Goal: Task Accomplishment & Management: Use online tool/utility

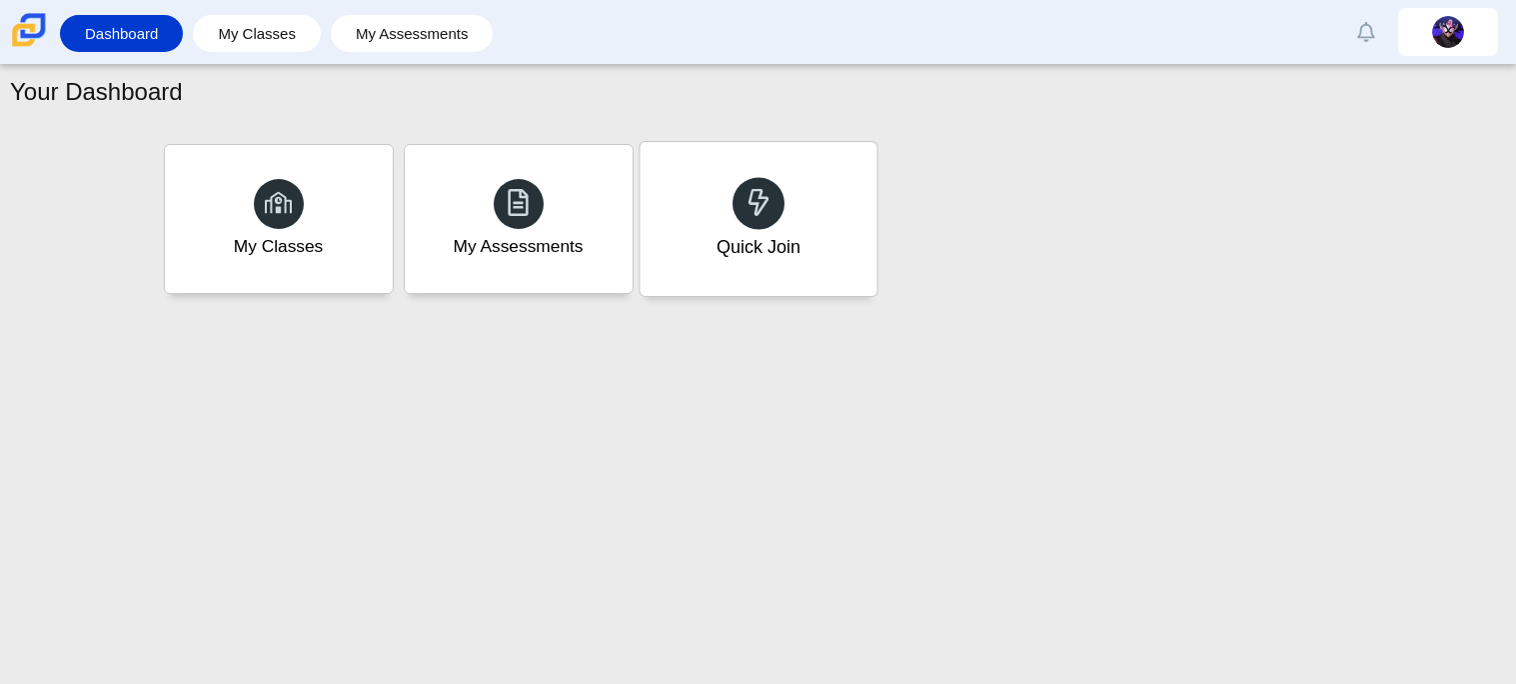
click at [702, 193] on div "Quick Join" at bounding box center [758, 219] width 237 height 154
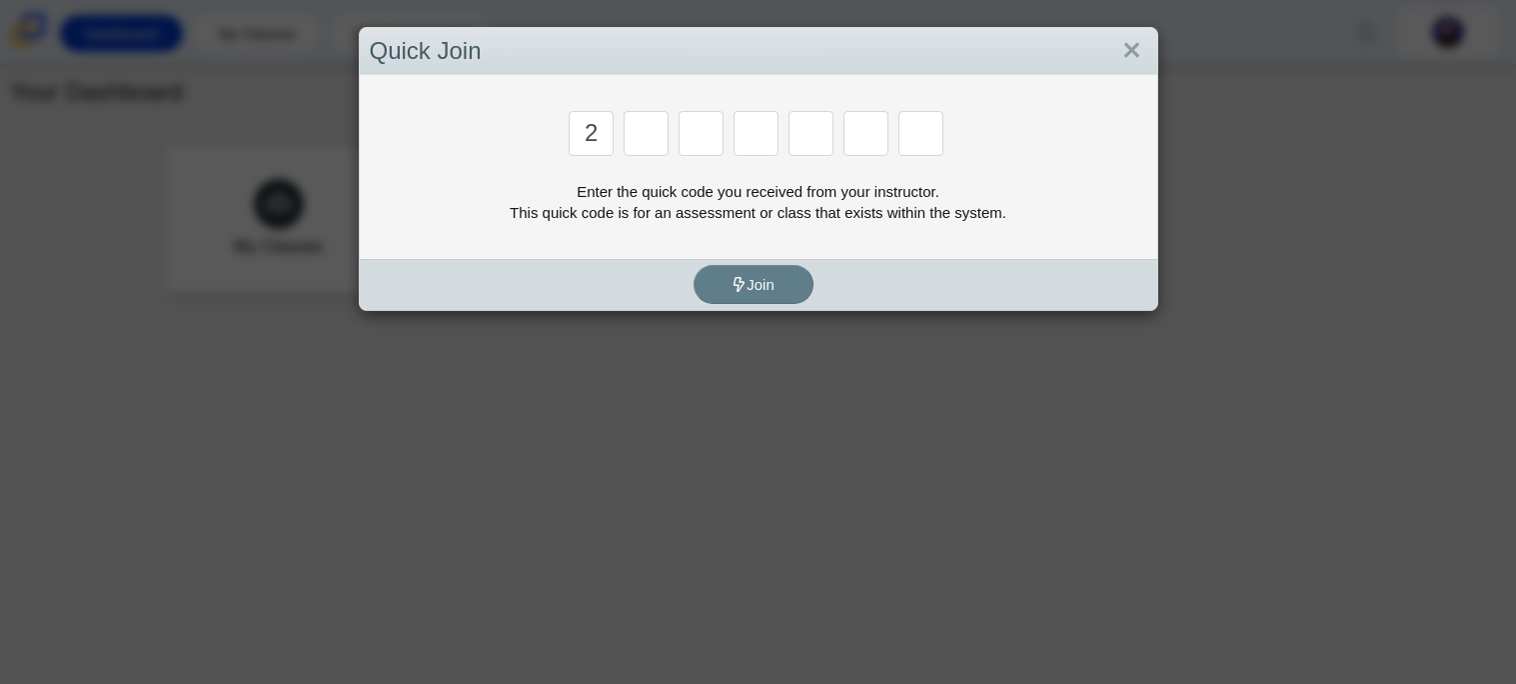
type input "2"
type input "c"
type input "u"
type input "p"
type input "s"
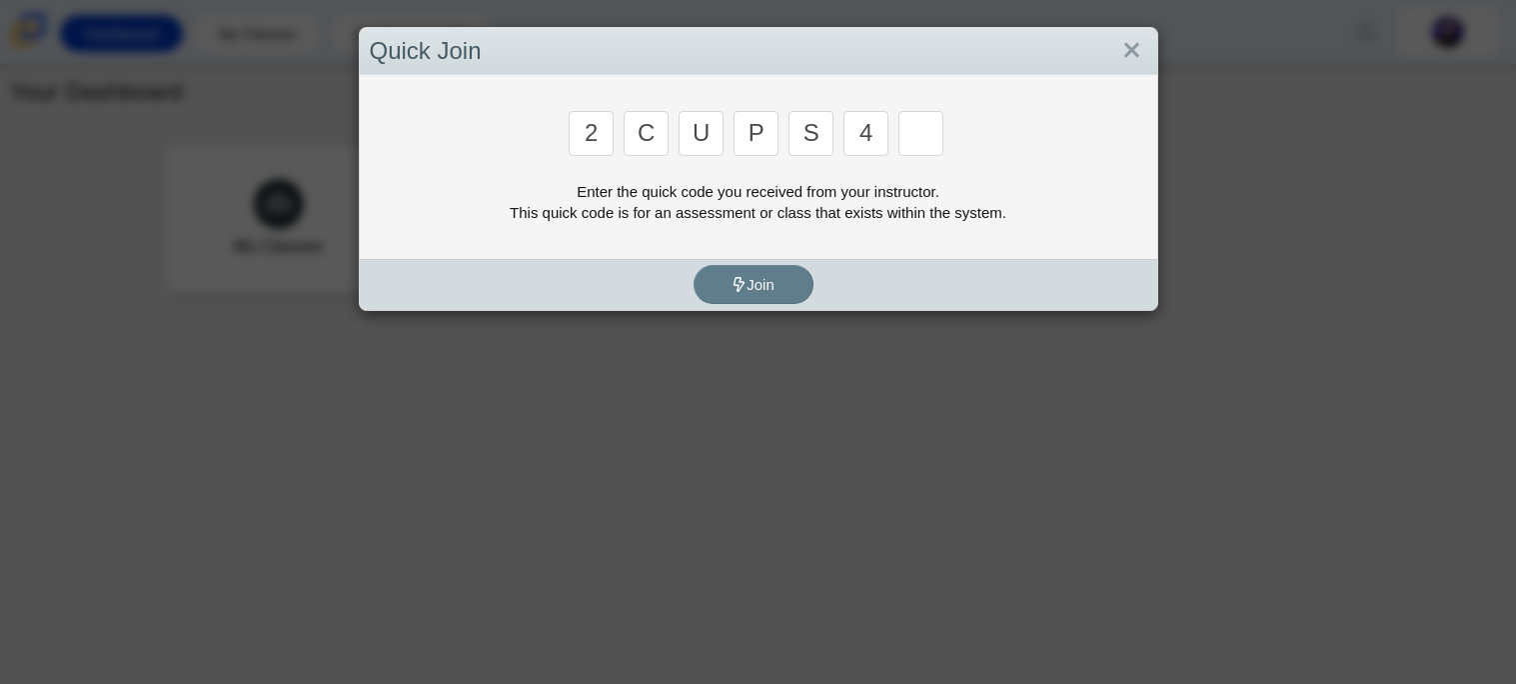
type input "4"
type input "a"
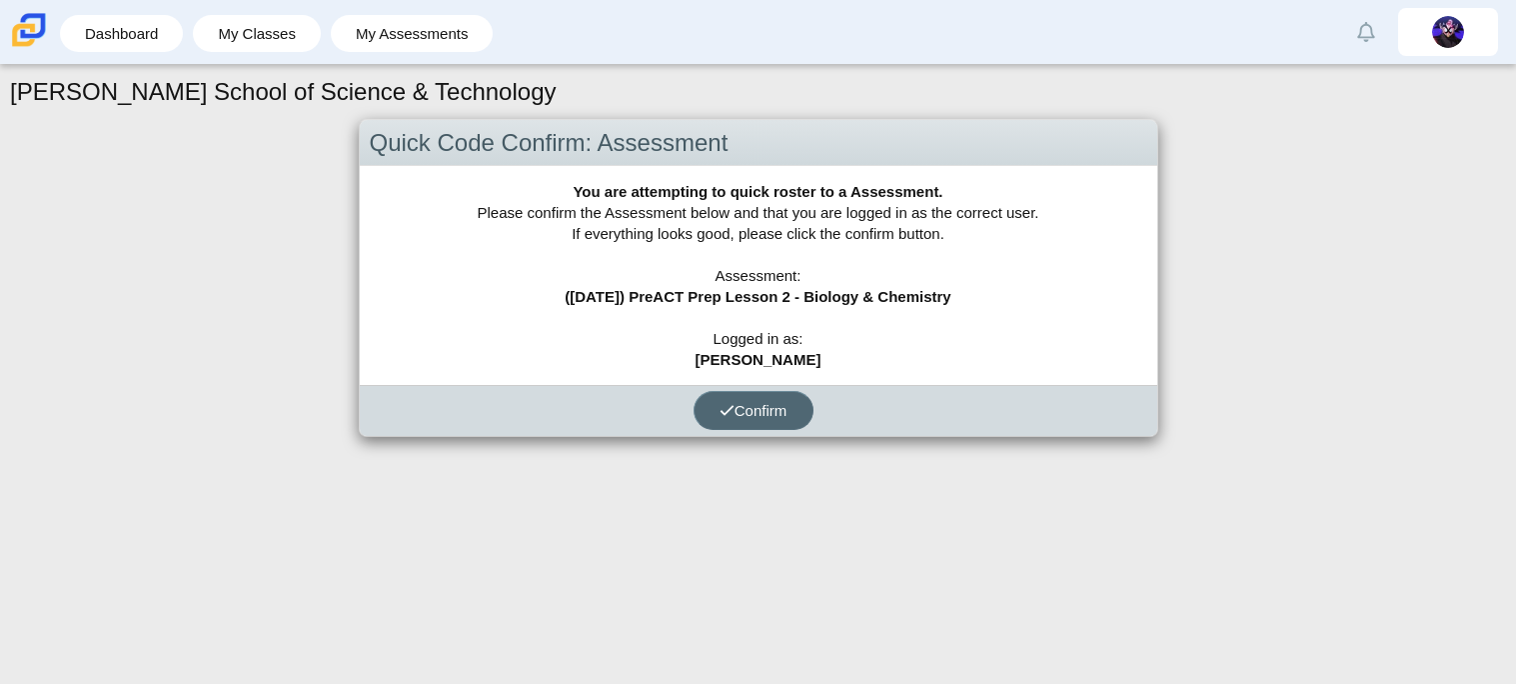
click at [737, 405] on span "Confirm" at bounding box center [754, 410] width 68 height 17
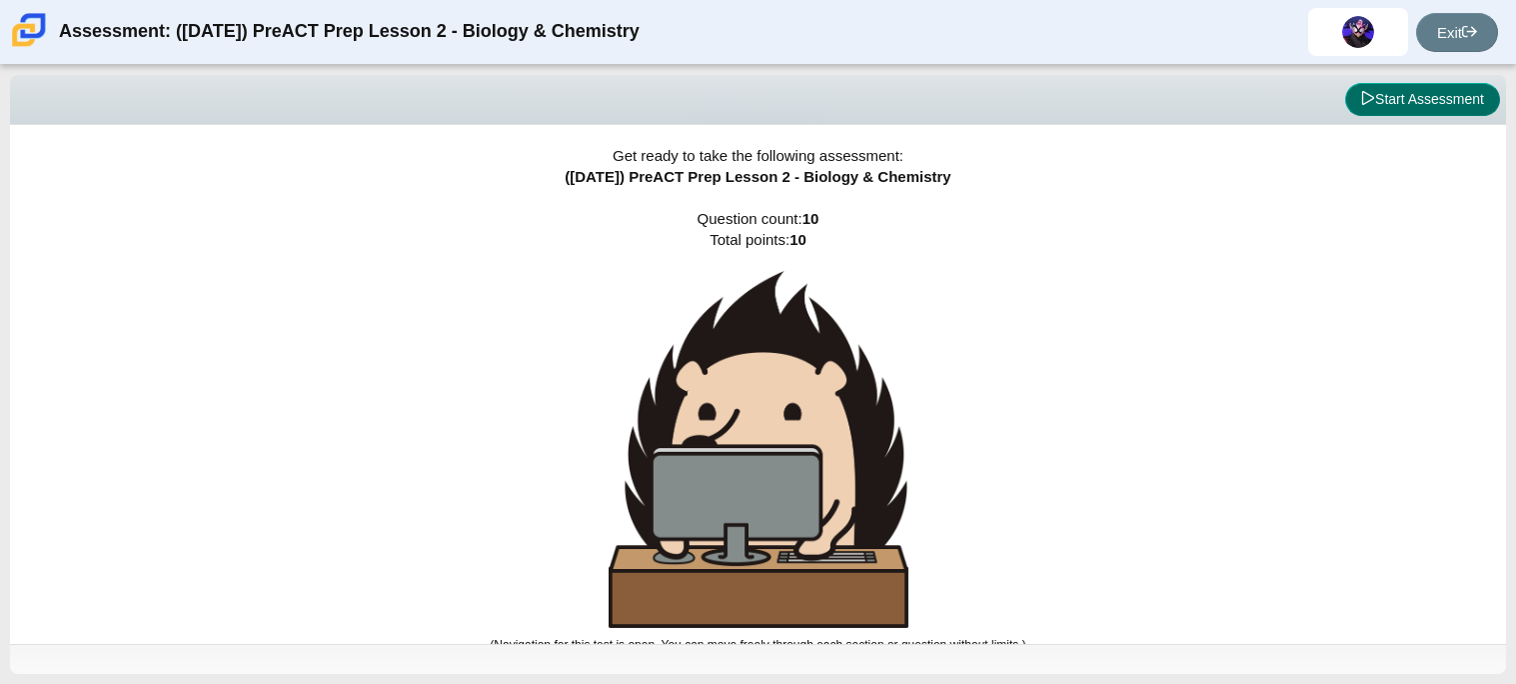
click at [1389, 107] on button "Start Assessment" at bounding box center [1422, 100] width 155 height 34
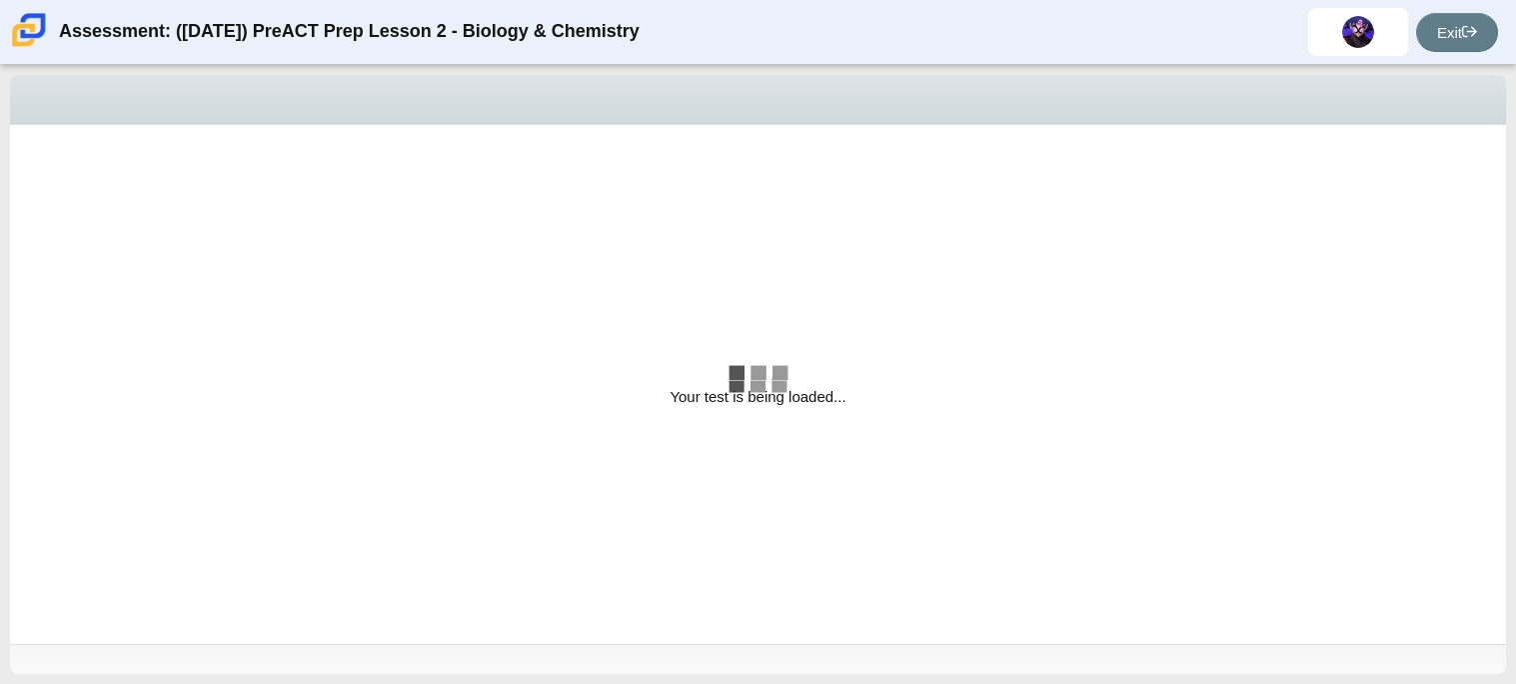
select select "88c27e0d-eae0-4ba9-ac20-9160ce6547ef"
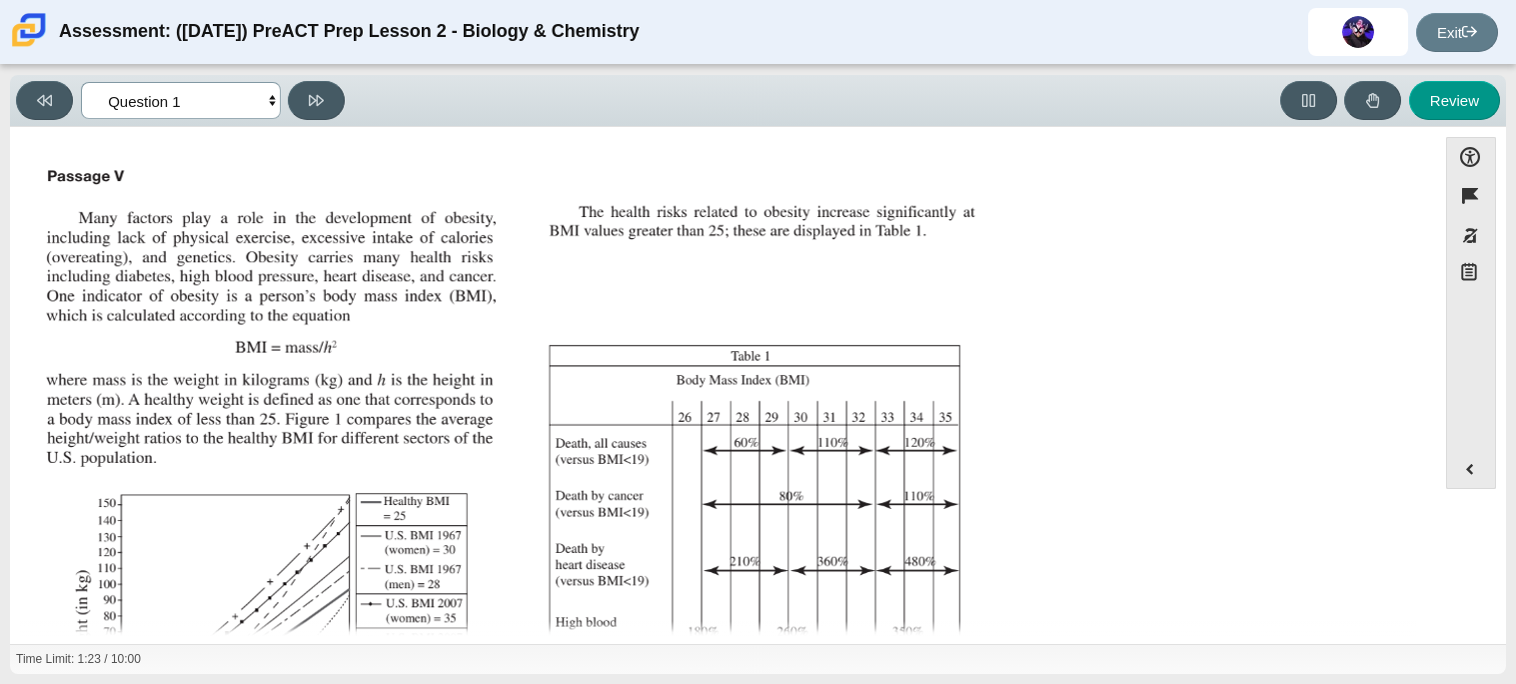
click at [222, 96] on select "Questions Question 1 Question 2 Question 3 Question 4 Question 5 Question 6 Que…" at bounding box center [181, 100] width 200 height 37
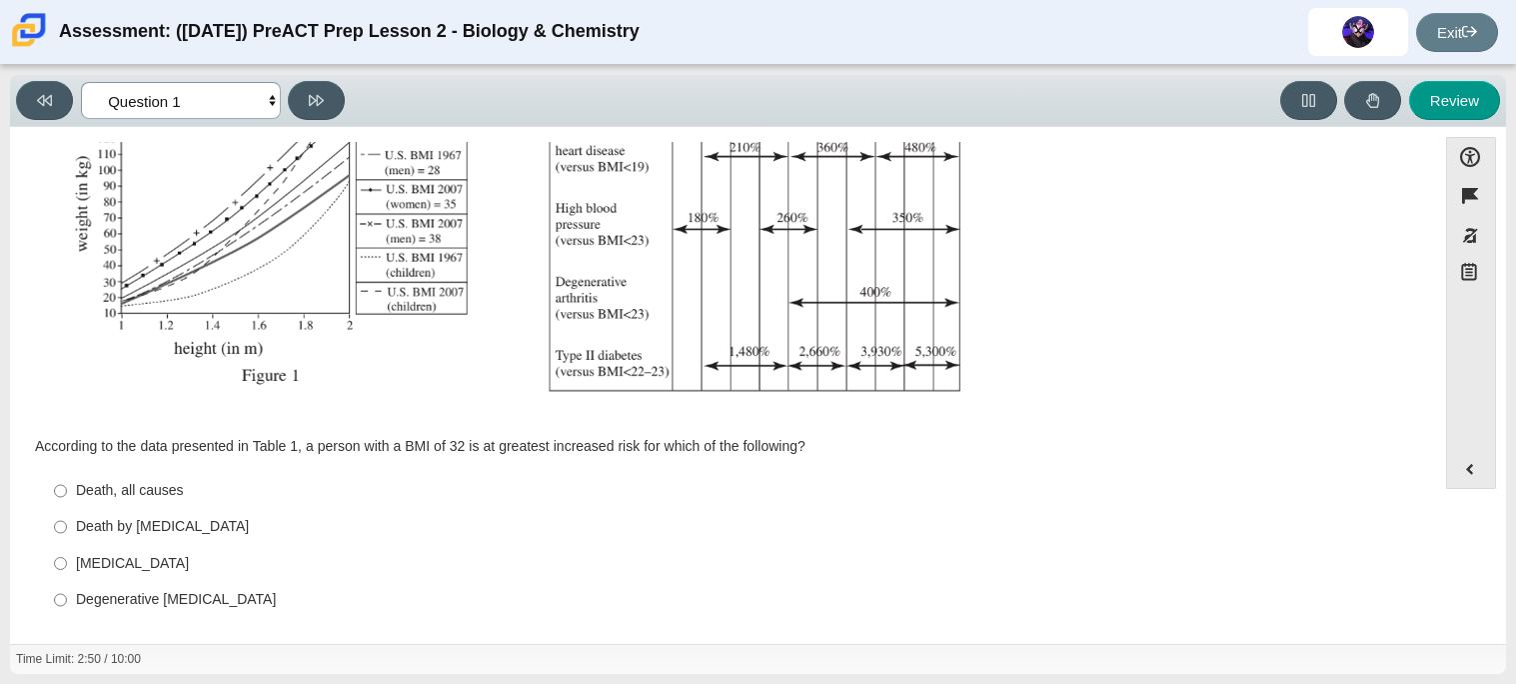
scroll to position [425, 0]
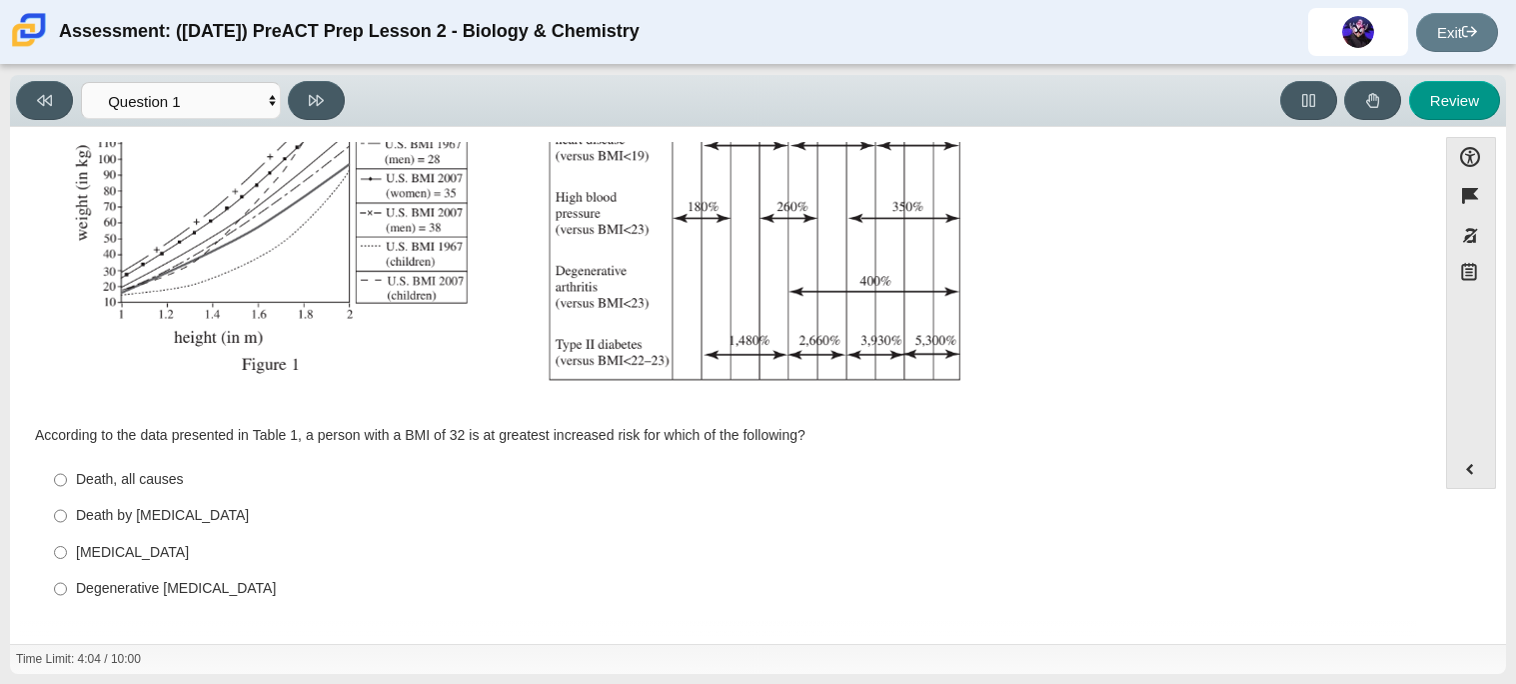
click at [300, 515] on div "Death by cancer" at bounding box center [738, 516] width 1325 height 20
click at [67, 515] on input "Death by cancer Death by cancer" at bounding box center [60, 516] width 13 height 36
radio input "true"
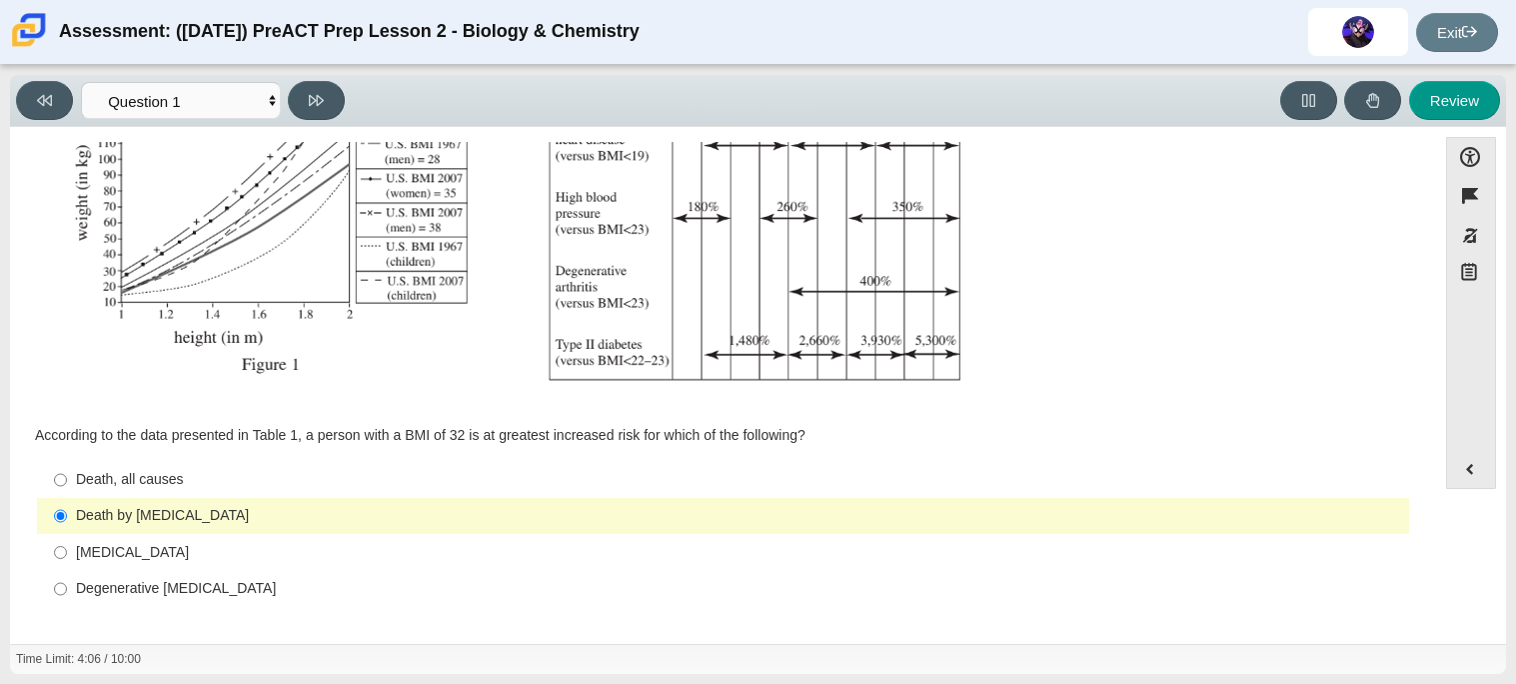
click at [279, 509] on div "Death by cancer" at bounding box center [738, 516] width 1325 height 20
click at [67, 509] on input "Death by cancer Death by cancer" at bounding box center [60, 516] width 13 height 36
click at [317, 101] on icon at bounding box center [316, 100] width 15 height 11
select select "f31ee183-ab53-48c9-9374-3a18949ab500"
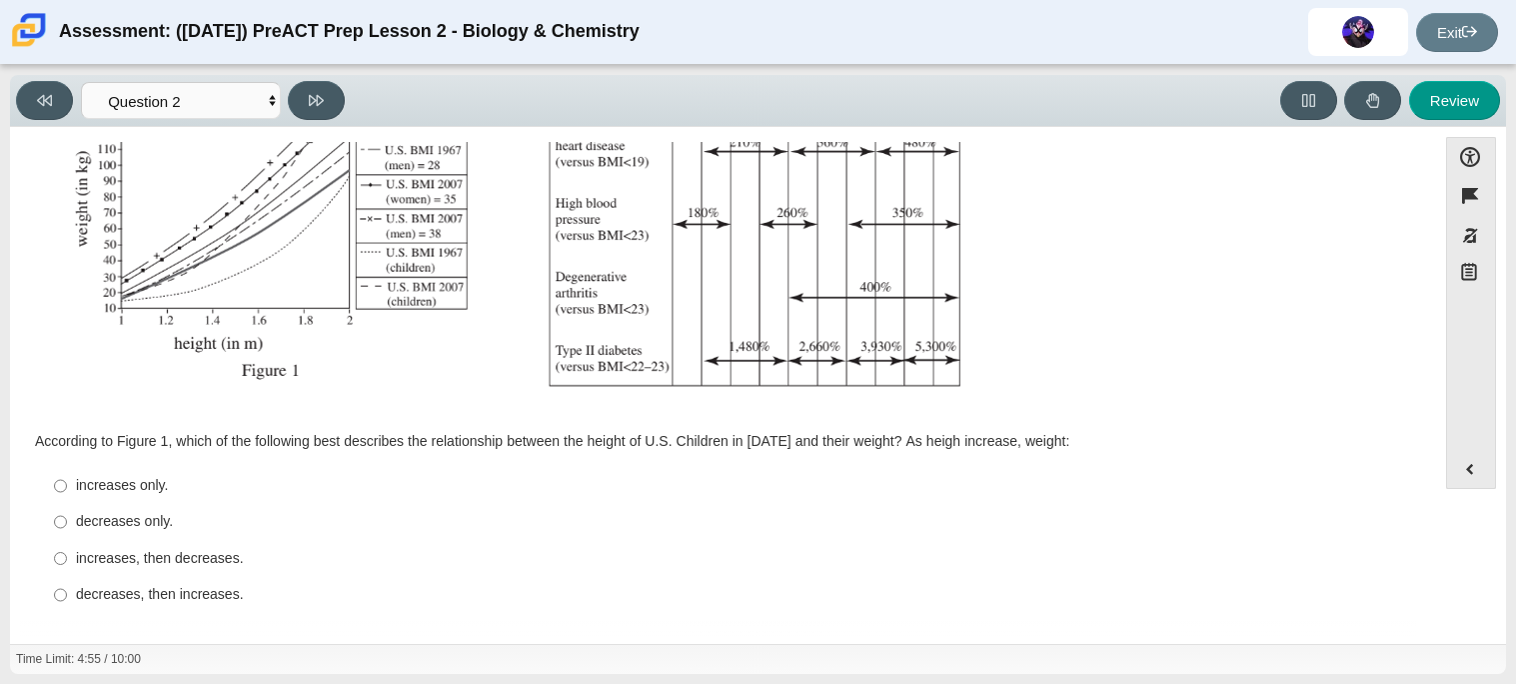
scroll to position [422, 0]
click at [192, 477] on div "increases only." at bounding box center [738, 483] width 1325 height 20
click at [67, 477] on input "increases only. increases only." at bounding box center [60, 483] width 13 height 36
radio input "true"
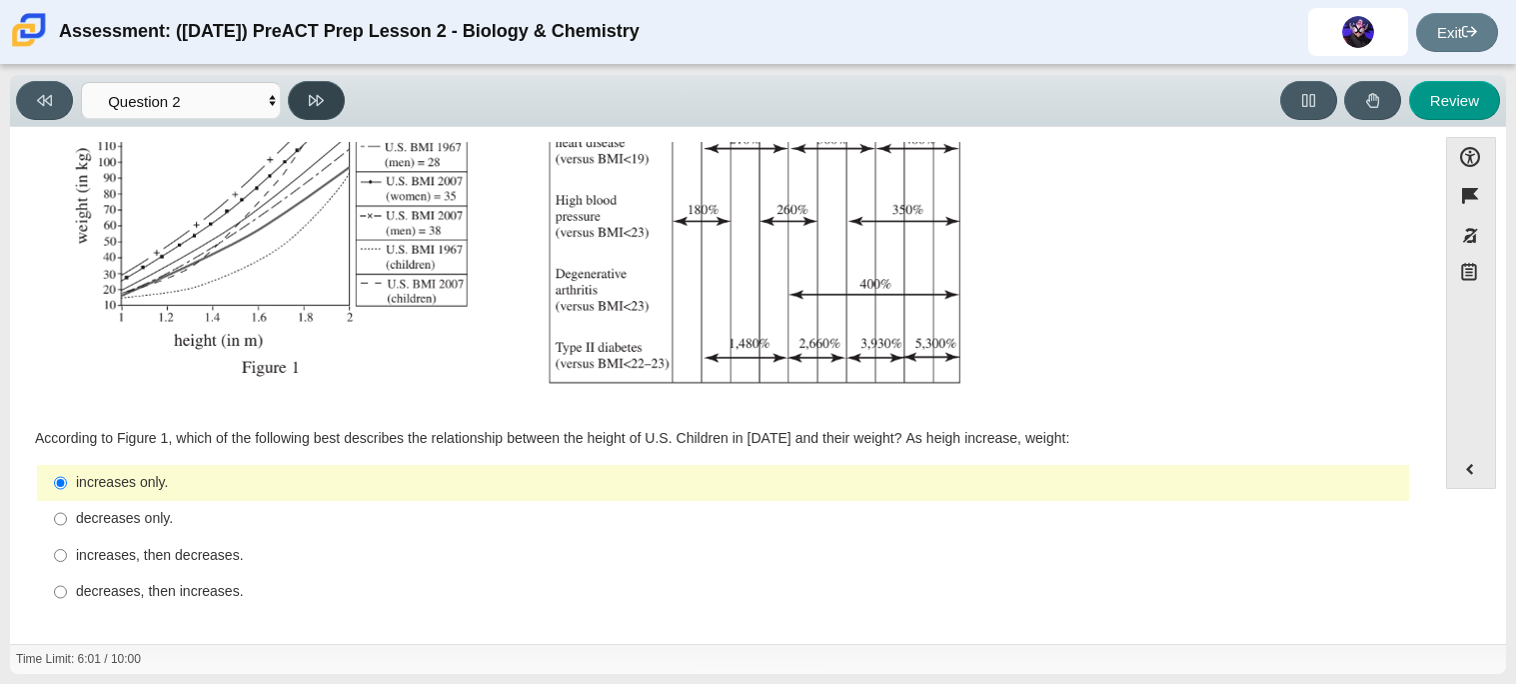
click at [318, 97] on icon at bounding box center [316, 100] width 15 height 15
select select "45e82964-709e-4180-9336-970e18221224"
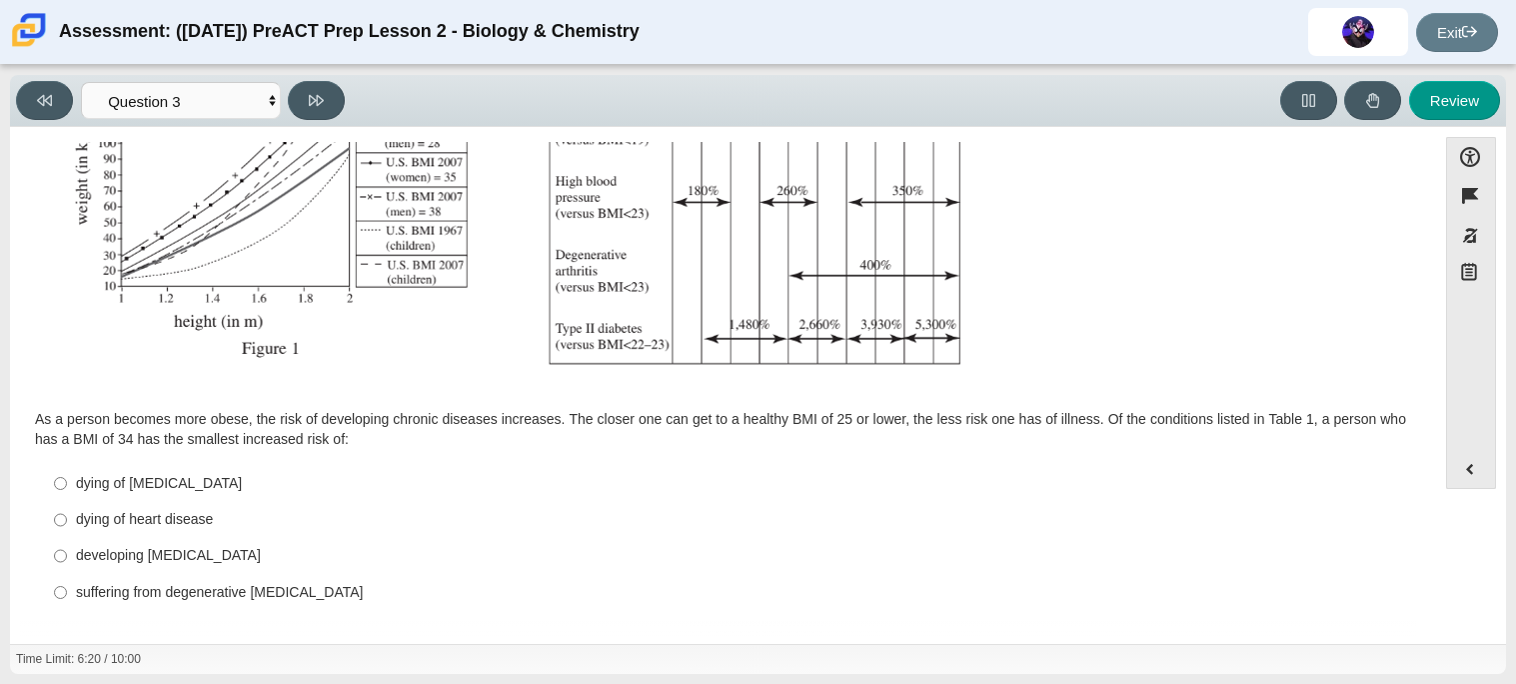
scroll to position [445, 0]
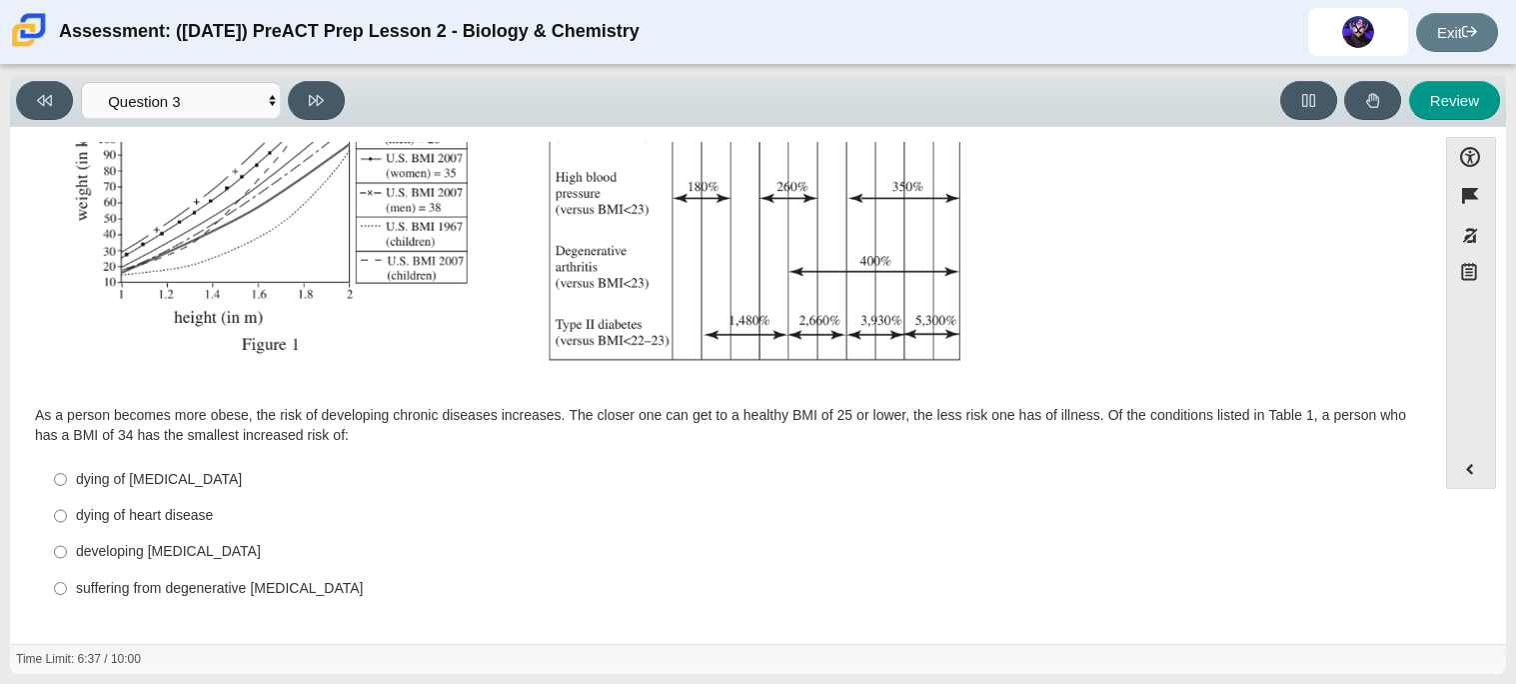
click at [221, 478] on div "dying of cancer" at bounding box center [738, 480] width 1325 height 20
click at [67, 478] on input "dying of cancer dying of cancer" at bounding box center [60, 479] width 13 height 36
radio input "true"
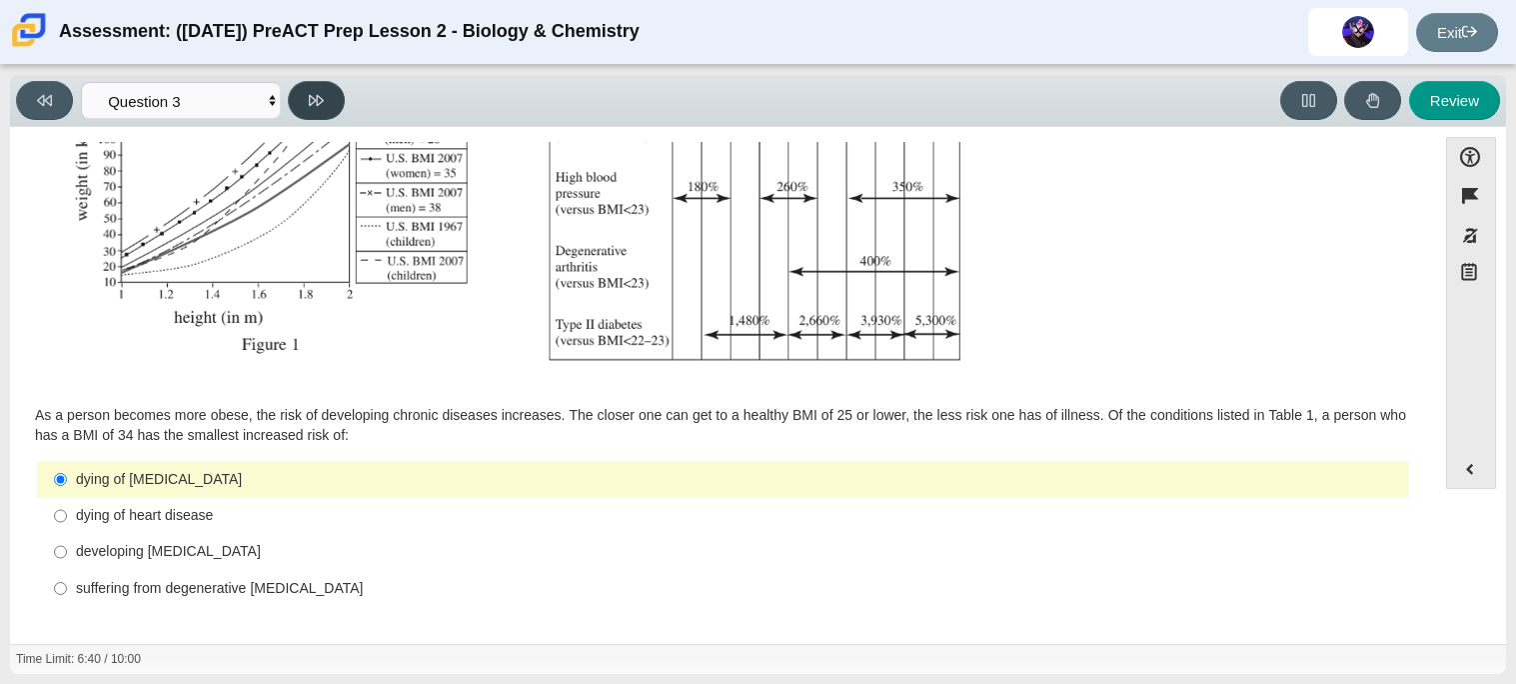
click at [313, 104] on icon at bounding box center [316, 100] width 15 height 15
select select "71dcacfe-cf8b-4cdc-be22-b82c8aec5da2"
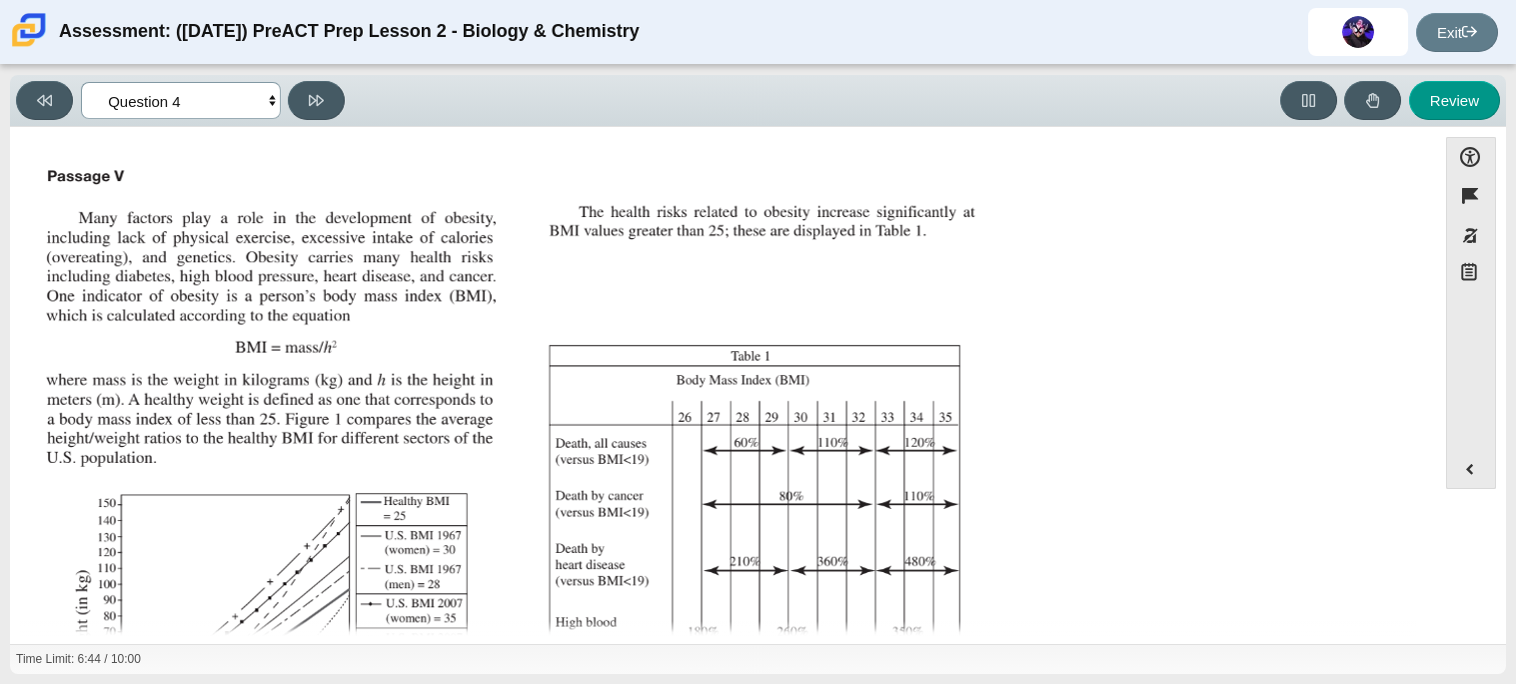
click at [237, 88] on select "Questions Question 1 Question 2 Question 3 Question 4 Question 5 Question 6 Que…" at bounding box center [181, 100] width 200 height 37
click at [238, 101] on select "Questions Question 1 Question 2 Question 3 Question 4 Question 5 Question 6 Que…" at bounding box center [181, 100] width 200 height 37
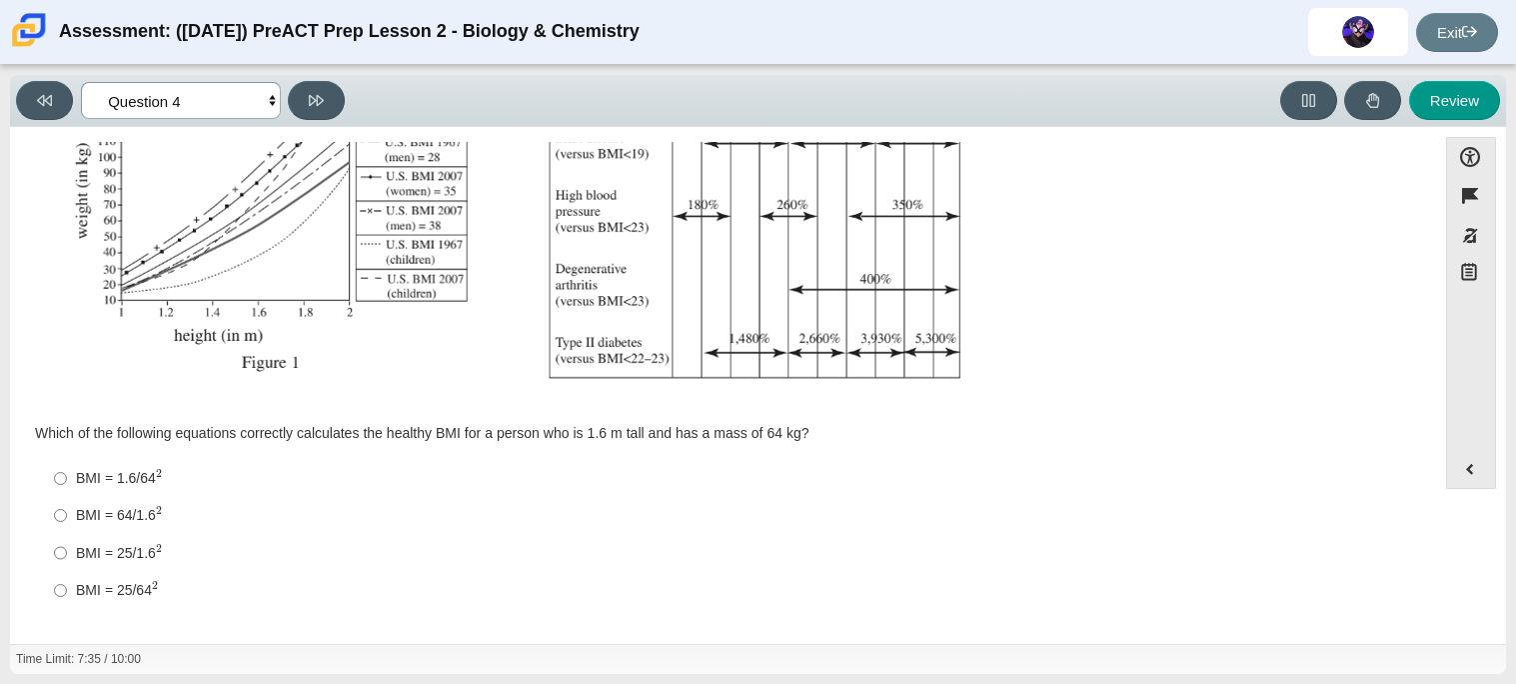
scroll to position [420, 0]
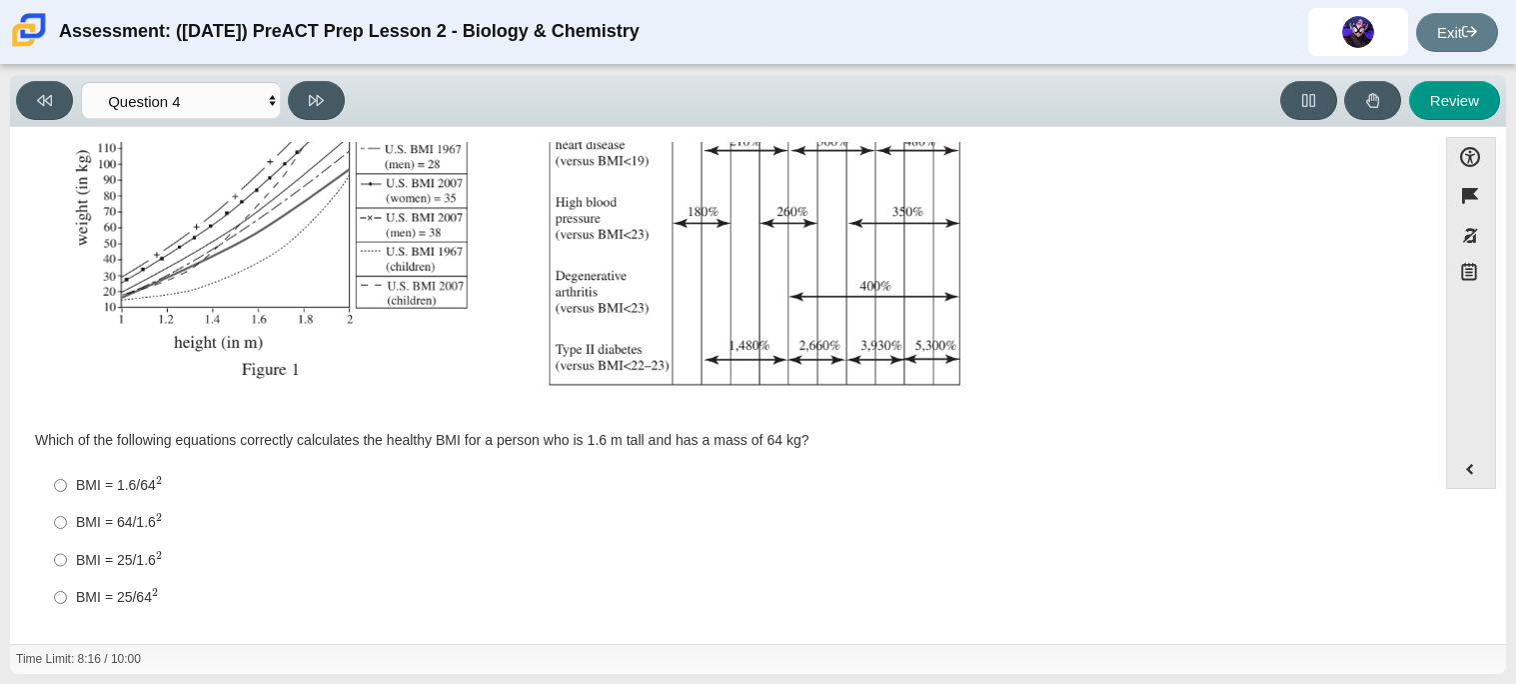
click at [163, 558] on div "BMI = 25/1.6 2" at bounding box center [738, 560] width 1325 height 21
click at [67, 558] on input "BMI = 25/1.6 2 BMI = 25/1.62" at bounding box center [60, 559] width 13 height 37
radio input "true"
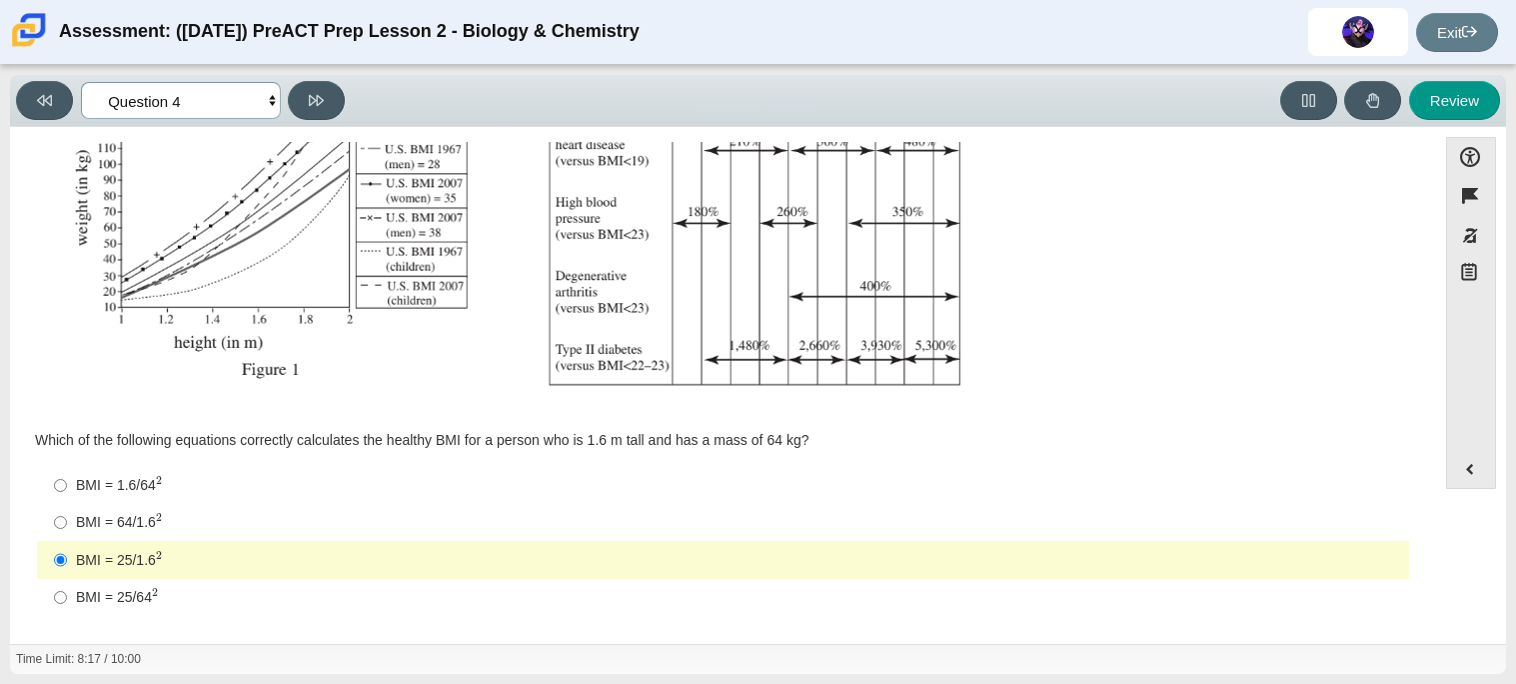
click at [254, 104] on select "Questions Question 1 Question 2 Question 3 Question 4 Question 5 Question 6 Que…" at bounding box center [181, 100] width 200 height 37
select select "c6558c8b-086a-4b4c-b582-9428309971ba"
click at [81, 82] on select "Questions Question 1 Question 2 Question 3 Question 4 Question 5 Question 6 Que…" at bounding box center [181, 100] width 200 height 37
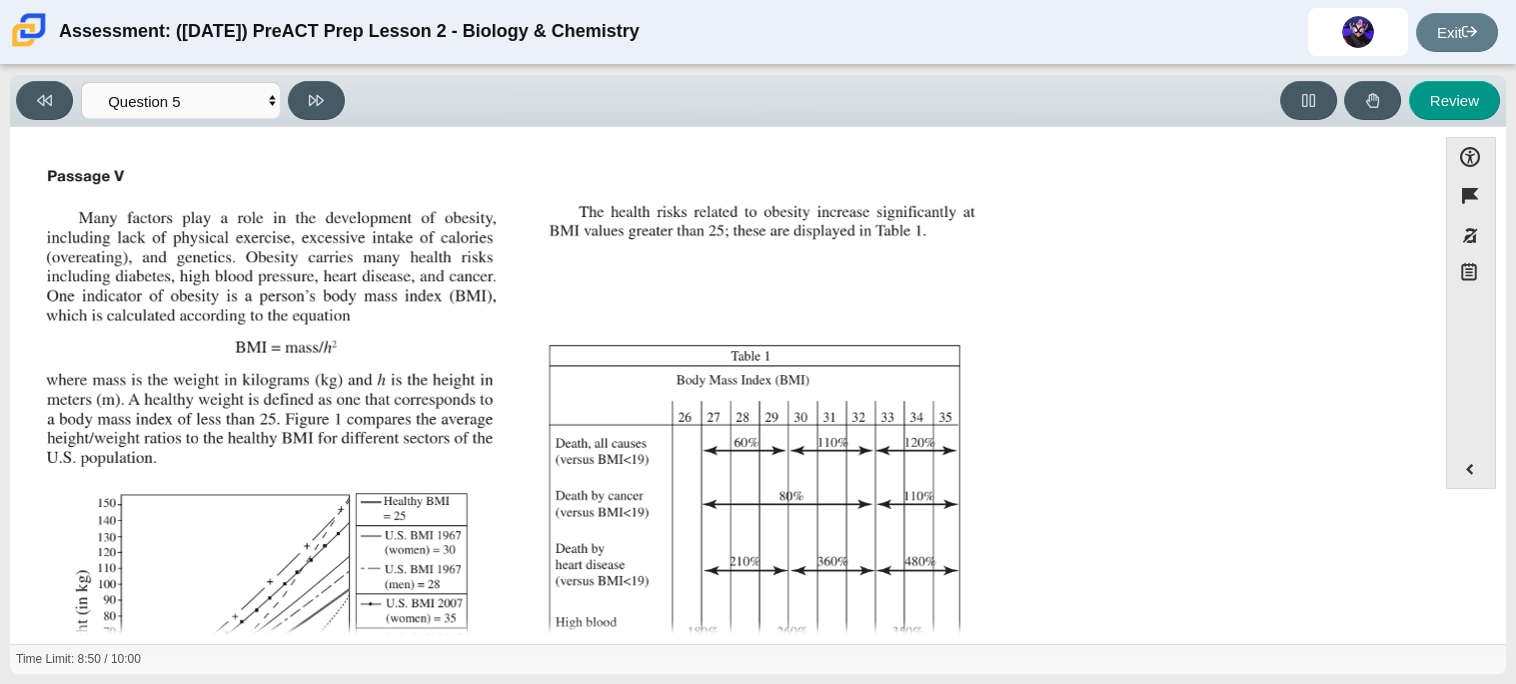
scroll to position [425, 0]
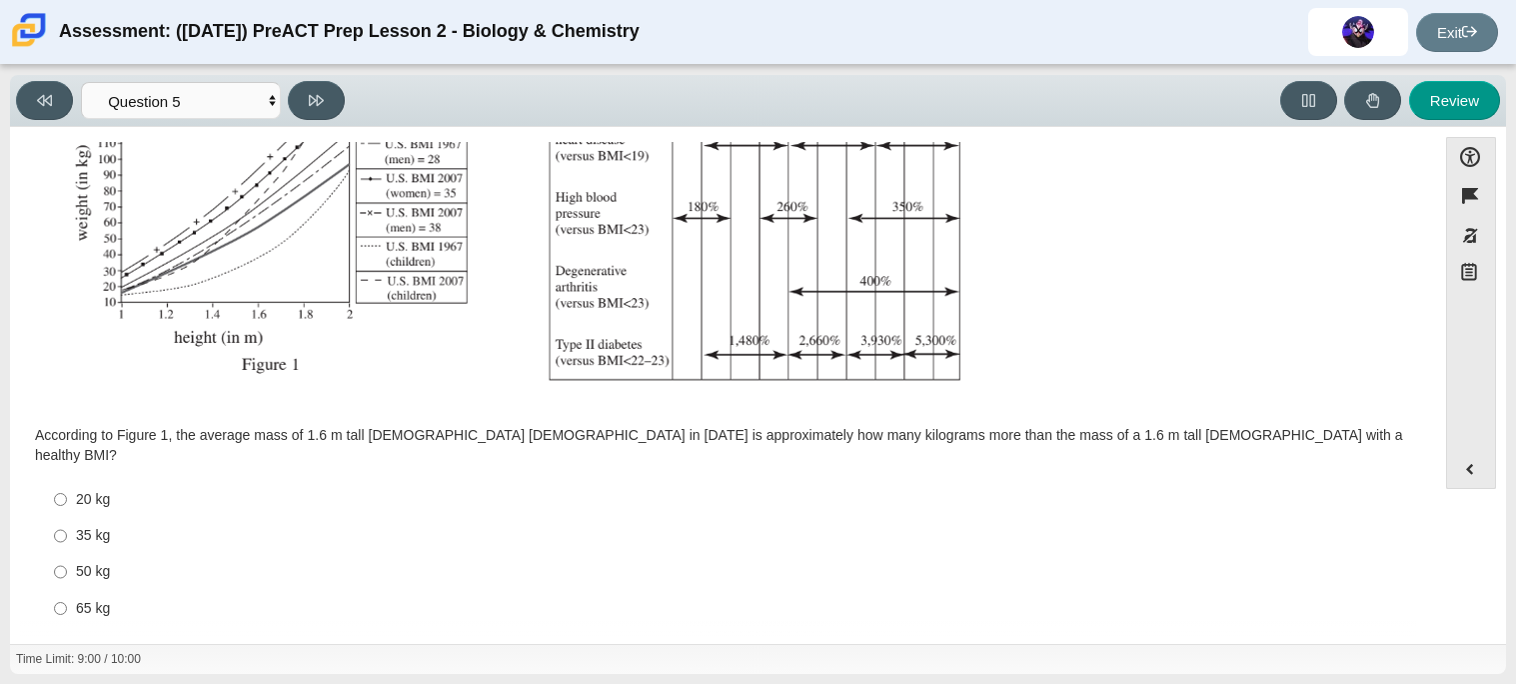
click at [78, 526] on div "35 kg" at bounding box center [738, 536] width 1325 height 20
click at [67, 518] on input "35 kg 35 kg" at bounding box center [60, 536] width 13 height 36
radio input "true"
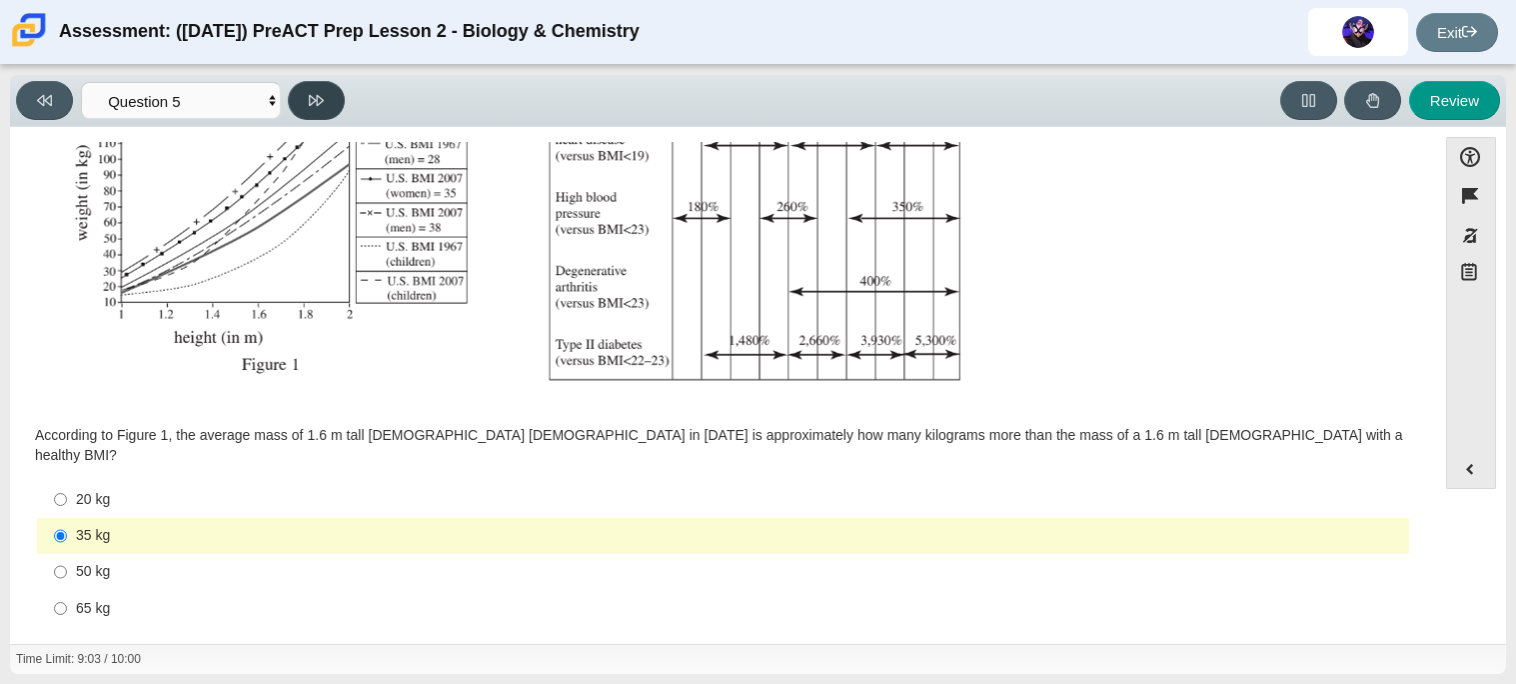
click at [305, 94] on button at bounding box center [316, 100] width 57 height 39
select select "74d98ab6-2529-481e-9250-4e9263ec31cd"
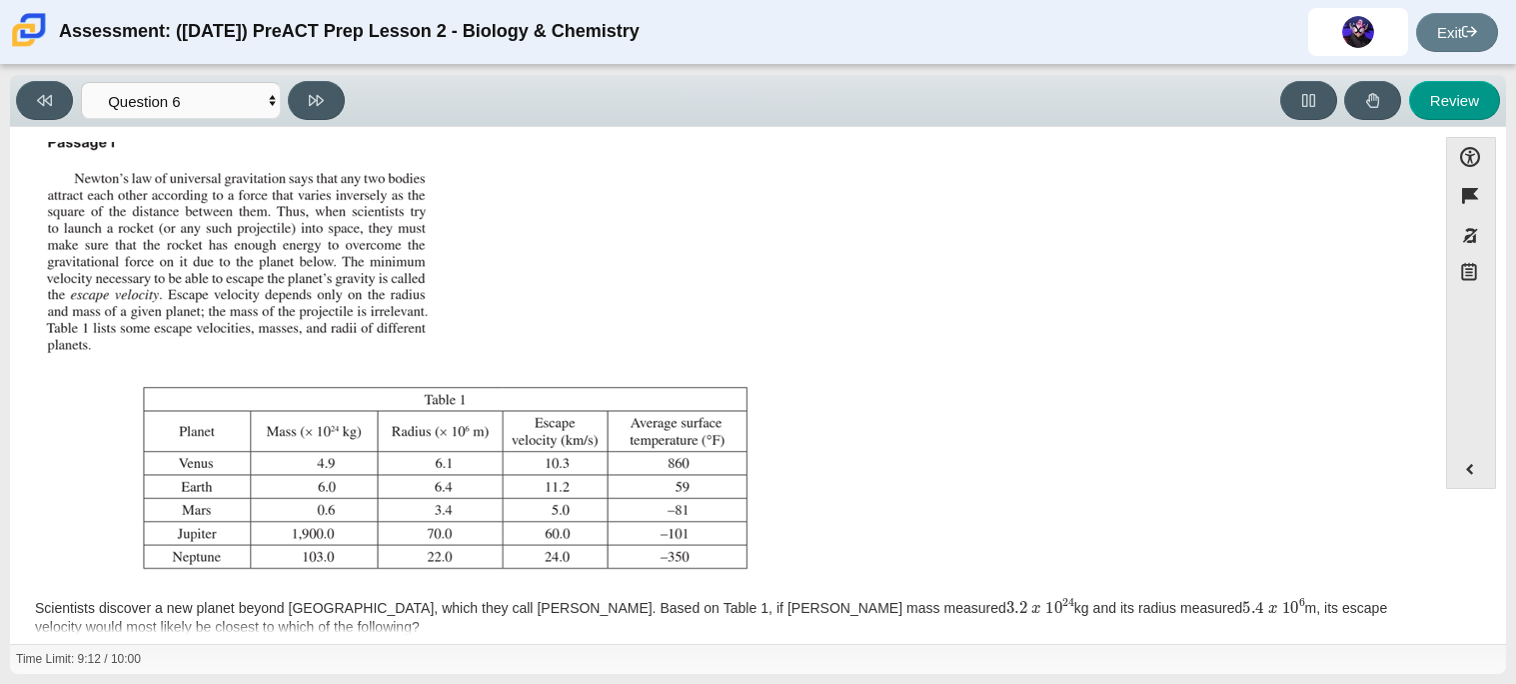
scroll to position [0, 0]
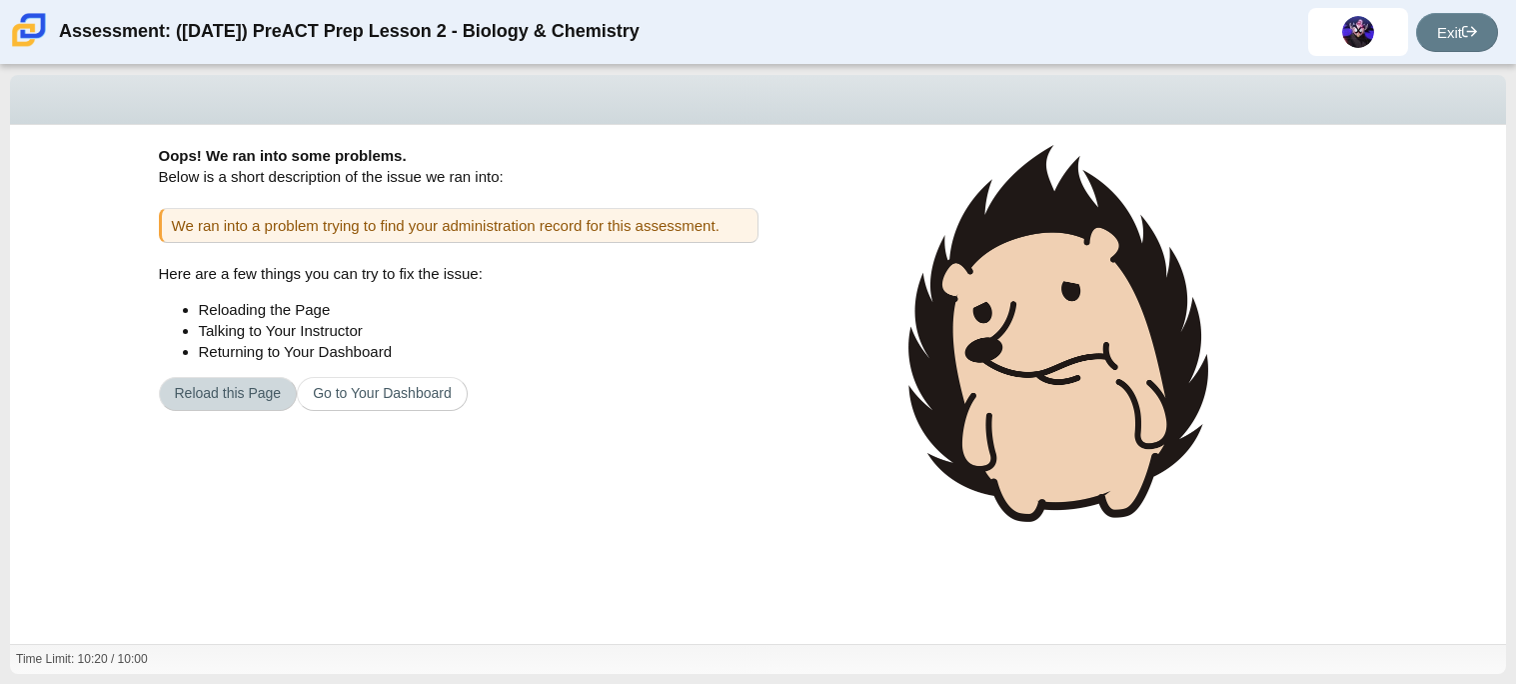
click at [241, 390] on button "Reload this Page" at bounding box center [228, 394] width 139 height 34
